Goal: Navigation & Orientation: Understand site structure

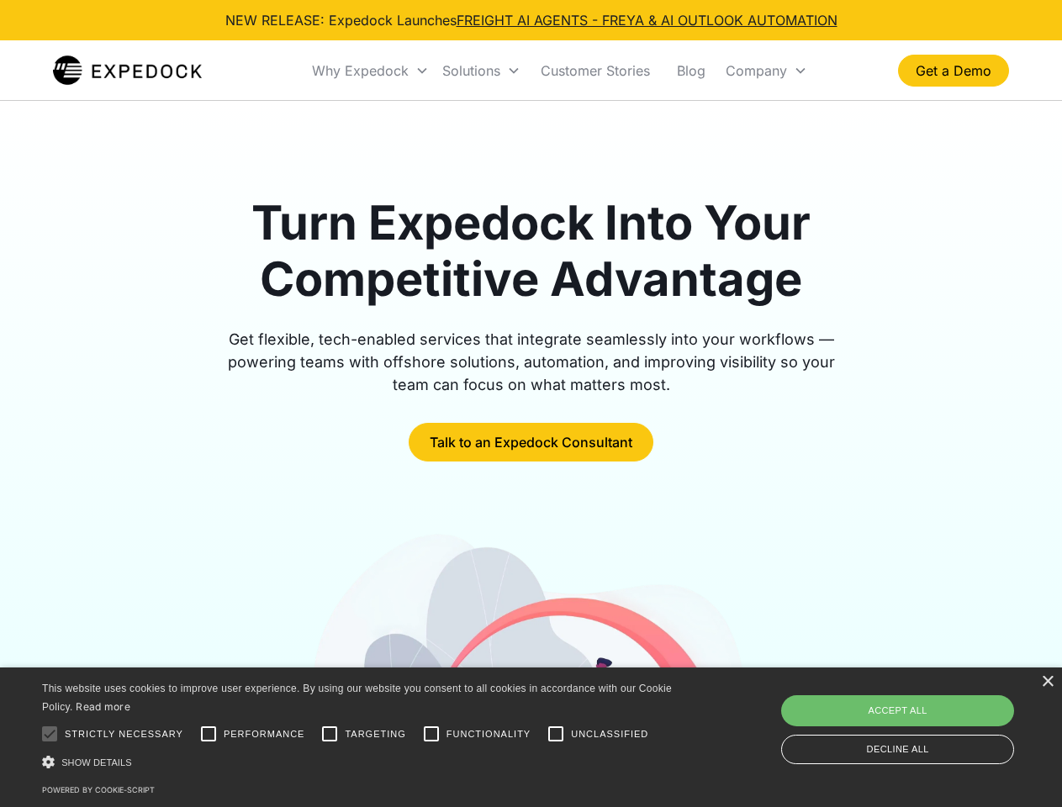
click at [371, 71] on div "Why Expedock" at bounding box center [360, 70] width 97 height 17
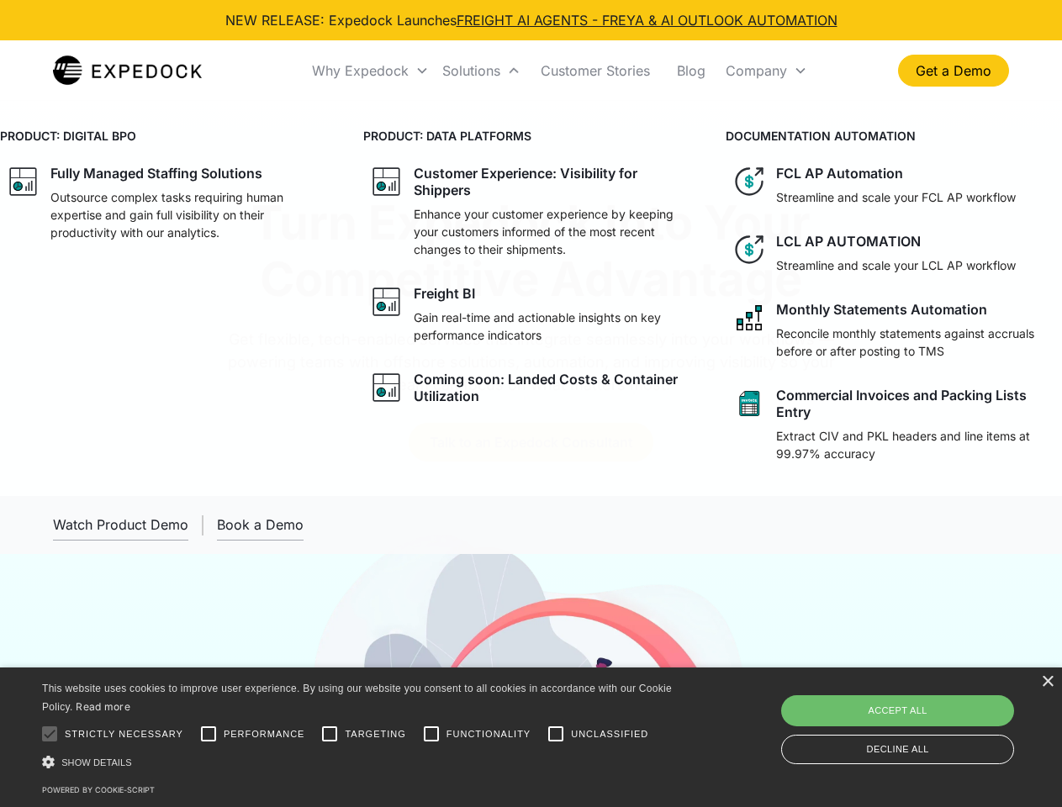
click at [481, 71] on div "Solutions" at bounding box center [471, 70] width 58 height 17
click at [766, 71] on div "Company" at bounding box center [756, 70] width 61 height 17
click at [50, 734] on div at bounding box center [50, 734] width 34 height 34
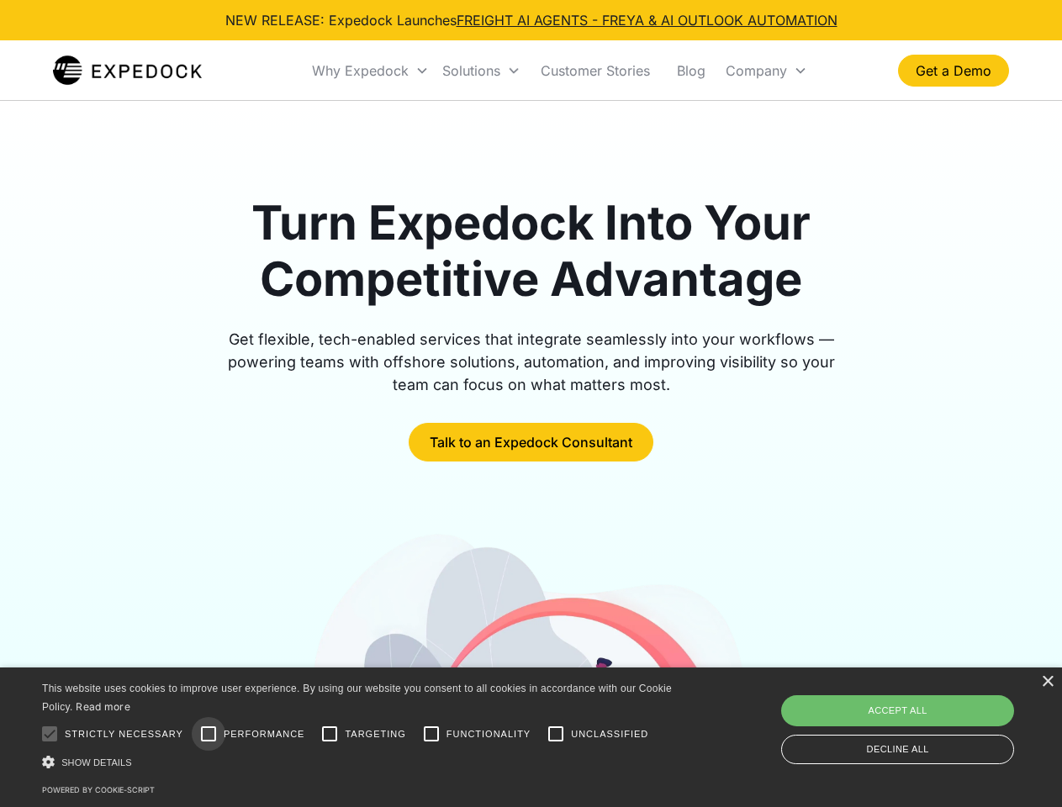
click at [209, 734] on input "Performance" at bounding box center [209, 734] width 34 height 34
checkbox input "true"
click at [330, 734] on input "Targeting" at bounding box center [330, 734] width 34 height 34
checkbox input "true"
click at [431, 734] on input "Functionality" at bounding box center [432, 734] width 34 height 34
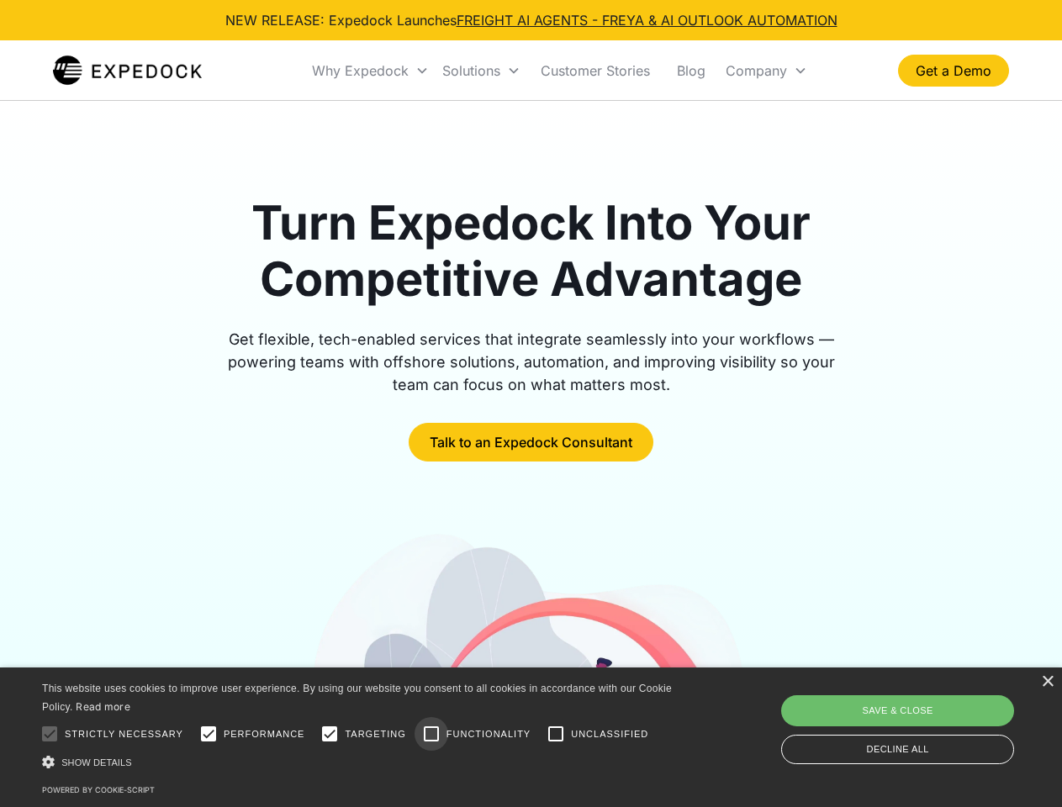
checkbox input "true"
click at [556, 734] on input "Unclassified" at bounding box center [556, 734] width 34 height 34
checkbox input "true"
click at [360, 762] on div "Show details Hide details" at bounding box center [360, 762] width 636 height 18
